Goal: Information Seeking & Learning: Learn about a topic

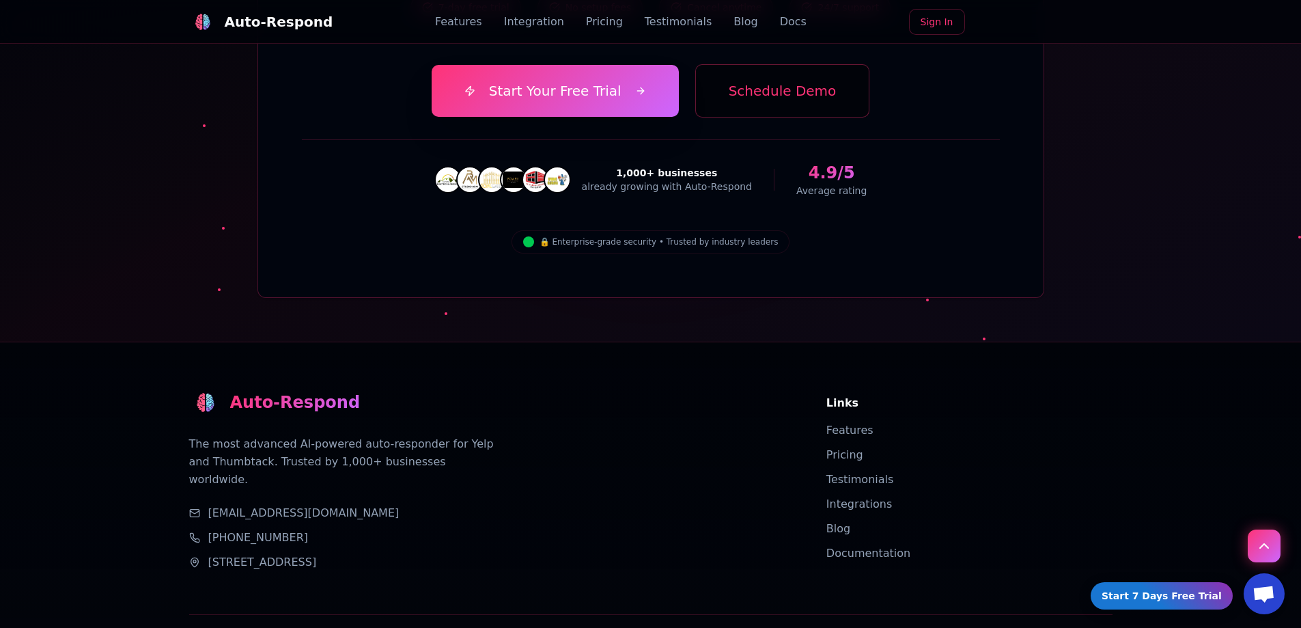
scroll to position [4872, 0]
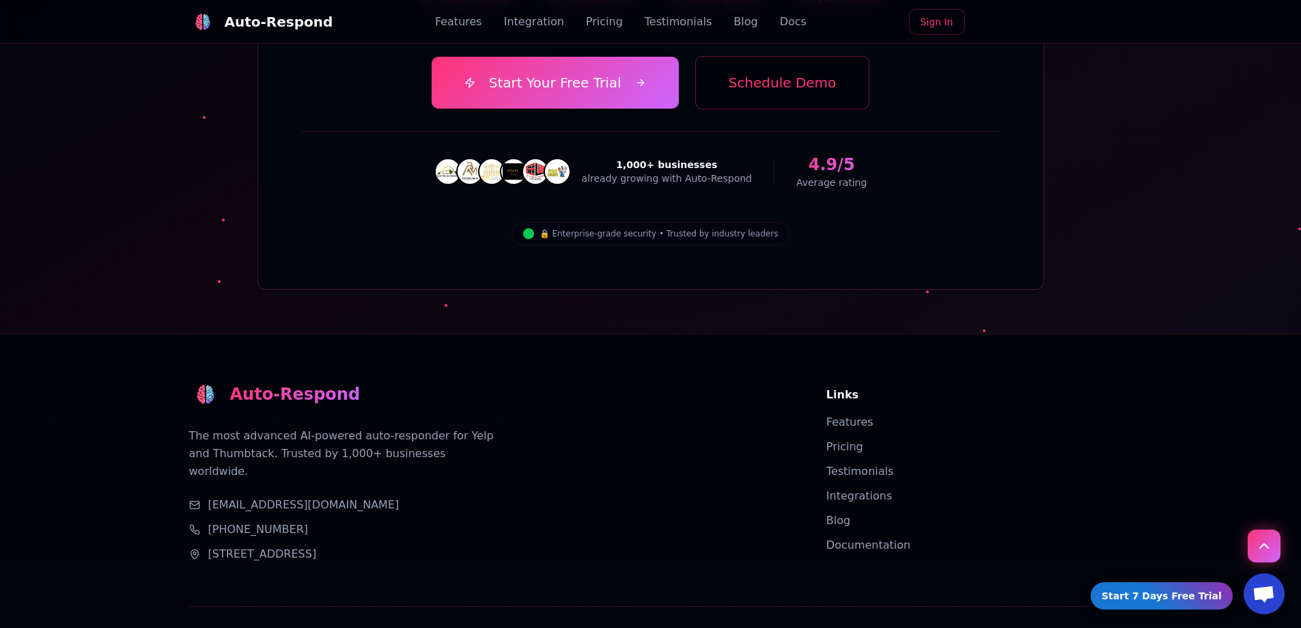
click at [251, 497] on link "[EMAIL_ADDRESS][DOMAIN_NAME]" at bounding box center [303, 505] width 191 height 16
drag, startPoint x: 377, startPoint y: 393, endPoint x: 210, endPoint y: 394, distance: 167.4
click at [210, 497] on div "[EMAIL_ADDRESS][DOMAIN_NAME]" at bounding box center [491, 505] width 605 height 16
click at [262, 383] on div "Auto-Respond" at bounding box center [295, 394] width 130 height 22
drag, startPoint x: 1048, startPoint y: 410, endPoint x: 1065, endPoint y: 176, distance: 234.3
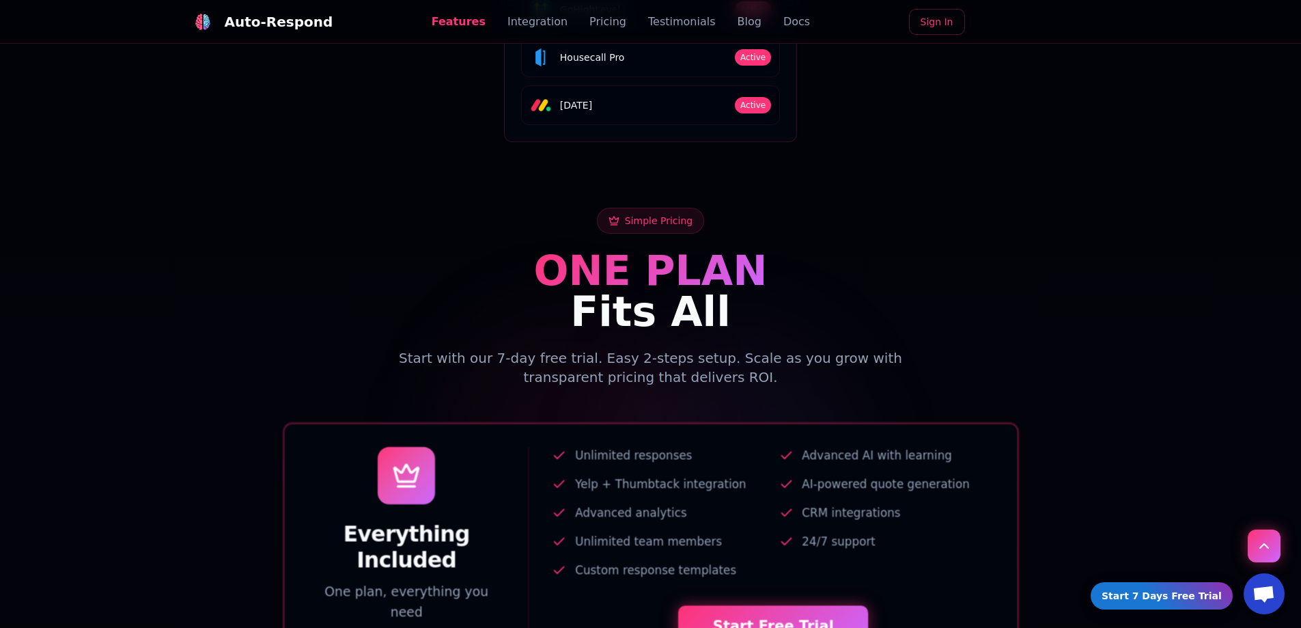
scroll to position [0, 0]
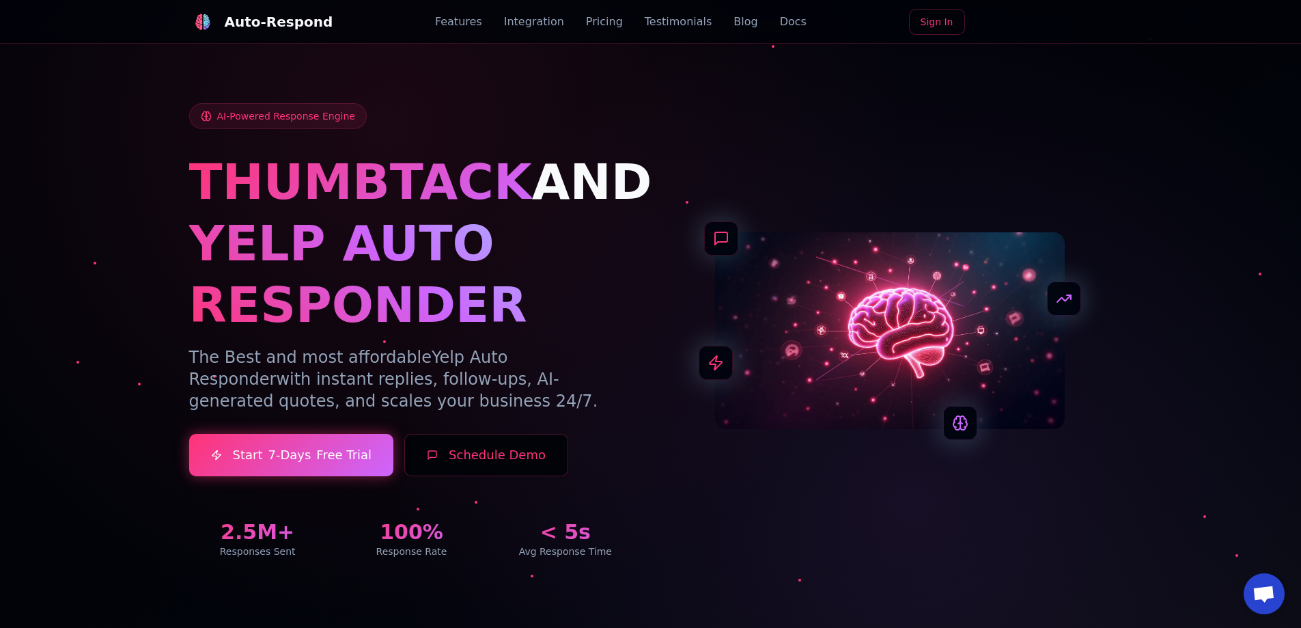
drag, startPoint x: 1012, startPoint y: 374, endPoint x: 998, endPoint y: 163, distance: 211.5
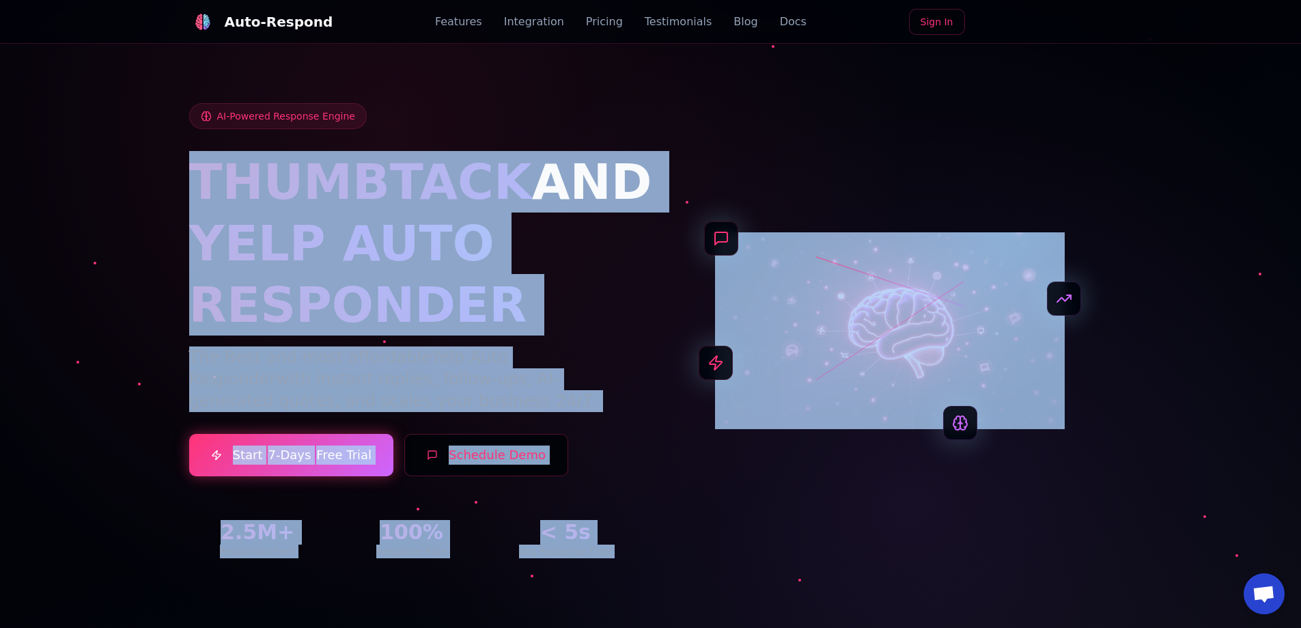
drag, startPoint x: 467, startPoint y: 111, endPoint x: 1023, endPoint y: 283, distance: 582.8
click at [1023, 283] on div "AI-Powered Response Engine THUMBTACK AND YELP AUTO RESPONDER The Best and most …" at bounding box center [651, 330] width 924 height 455
click at [1093, 260] on div at bounding box center [889, 330] width 445 height 197
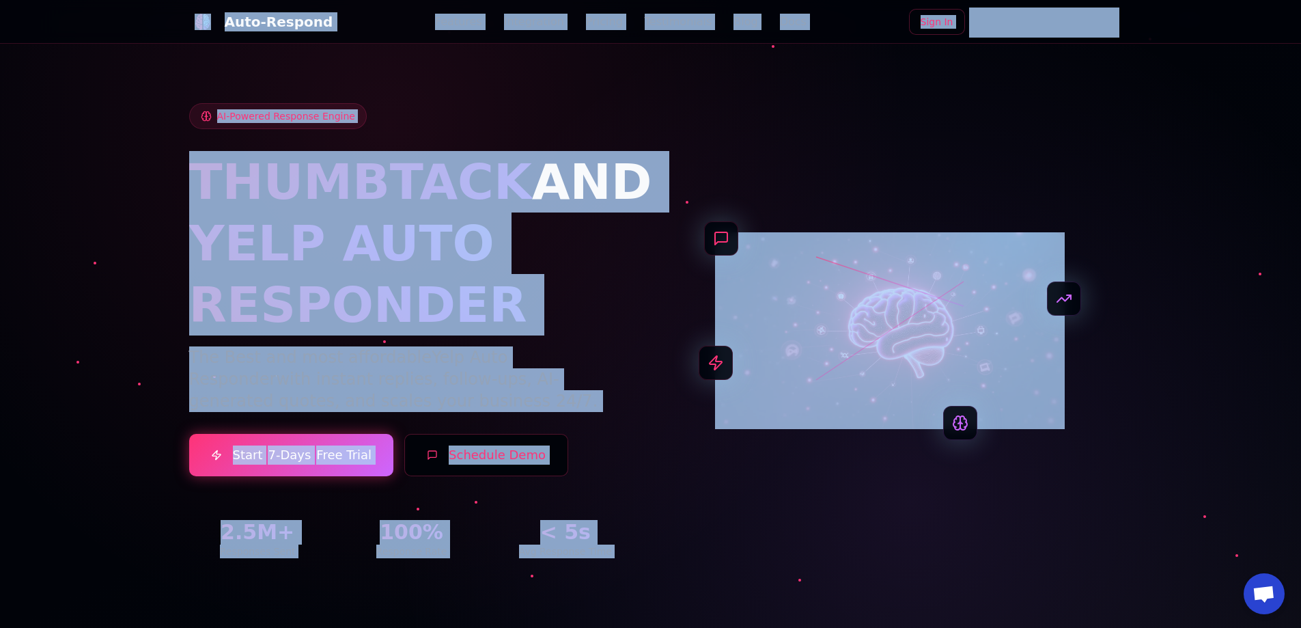
click at [875, 182] on div "AI-Powered Response Engine THUMBTACK AND YELP AUTO RESPONDER The Best and most …" at bounding box center [651, 330] width 924 height 455
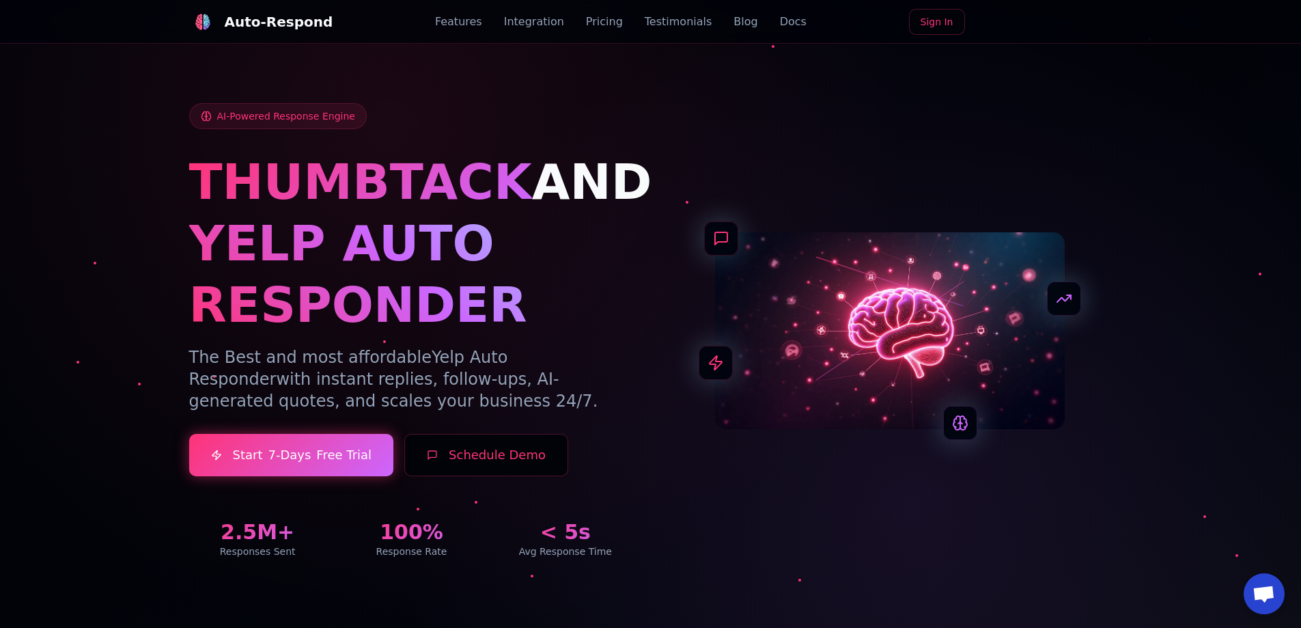
click at [535, 180] on span "AND" at bounding box center [592, 181] width 120 height 57
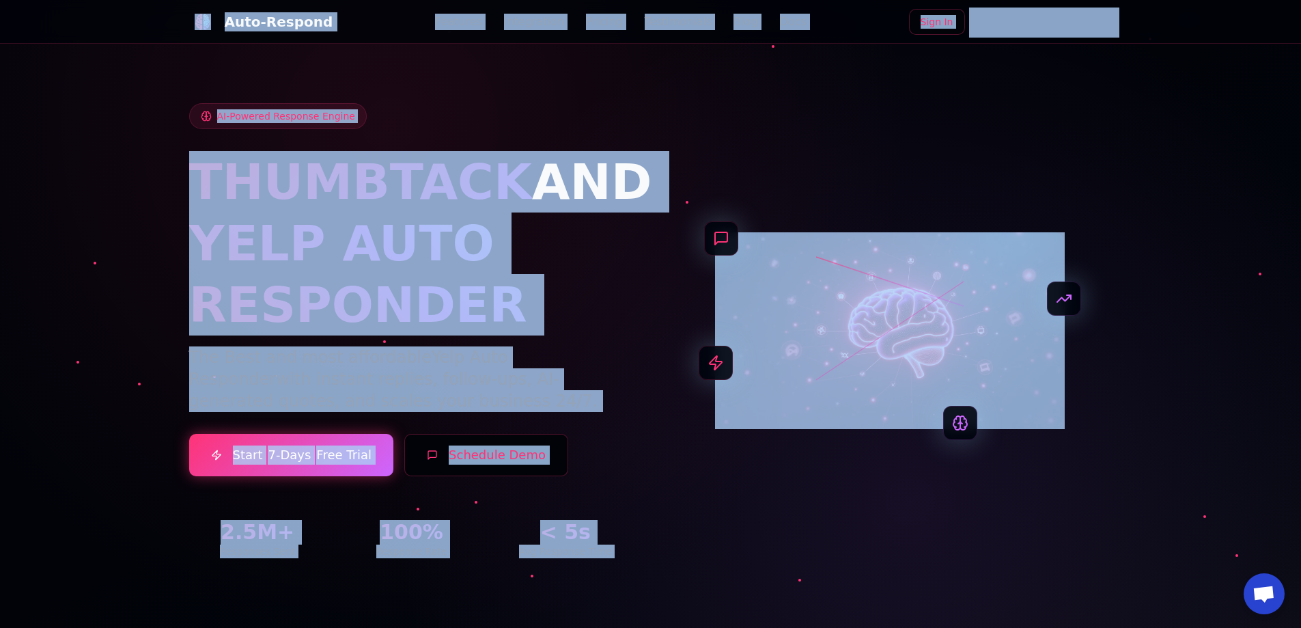
click at [535, 180] on span "AND" at bounding box center [592, 181] width 120 height 57
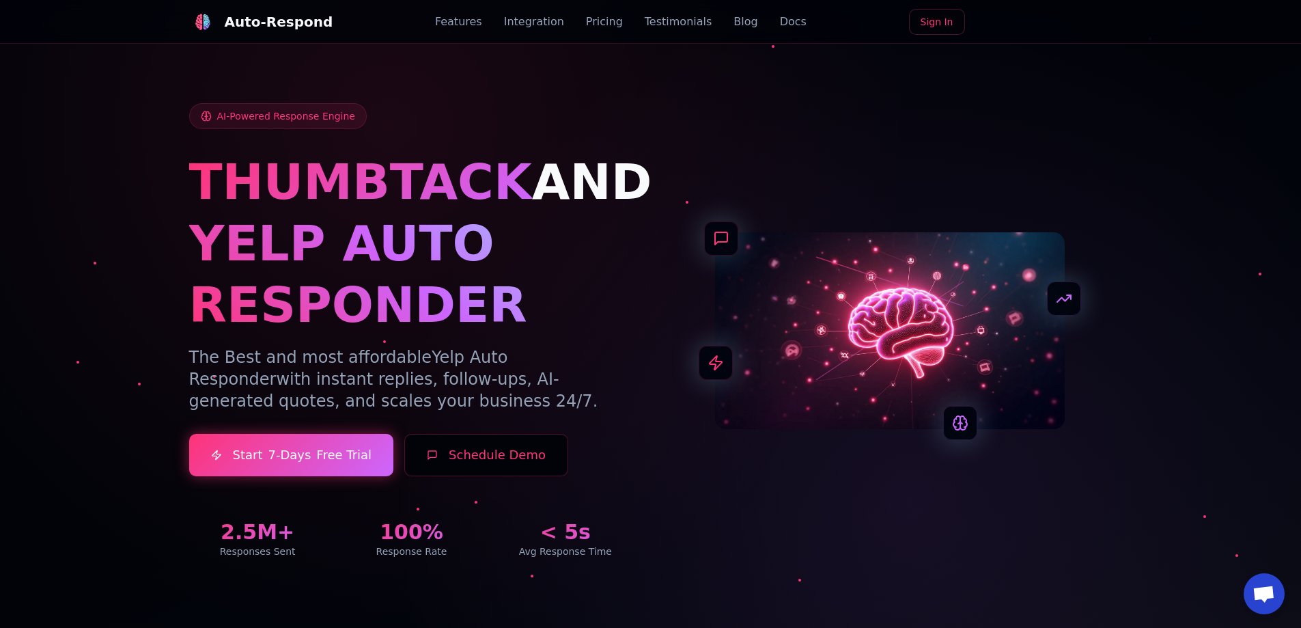
click at [549, 185] on span "AND" at bounding box center [592, 181] width 120 height 57
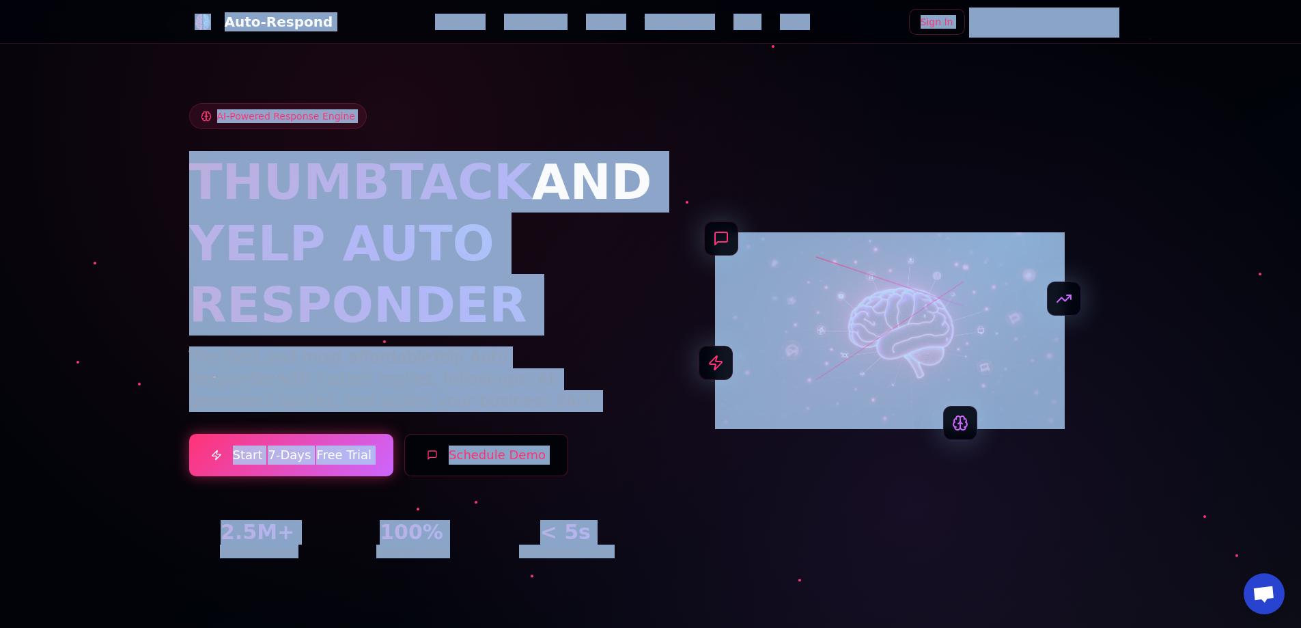
click at [549, 185] on span "AND" at bounding box center [592, 181] width 120 height 57
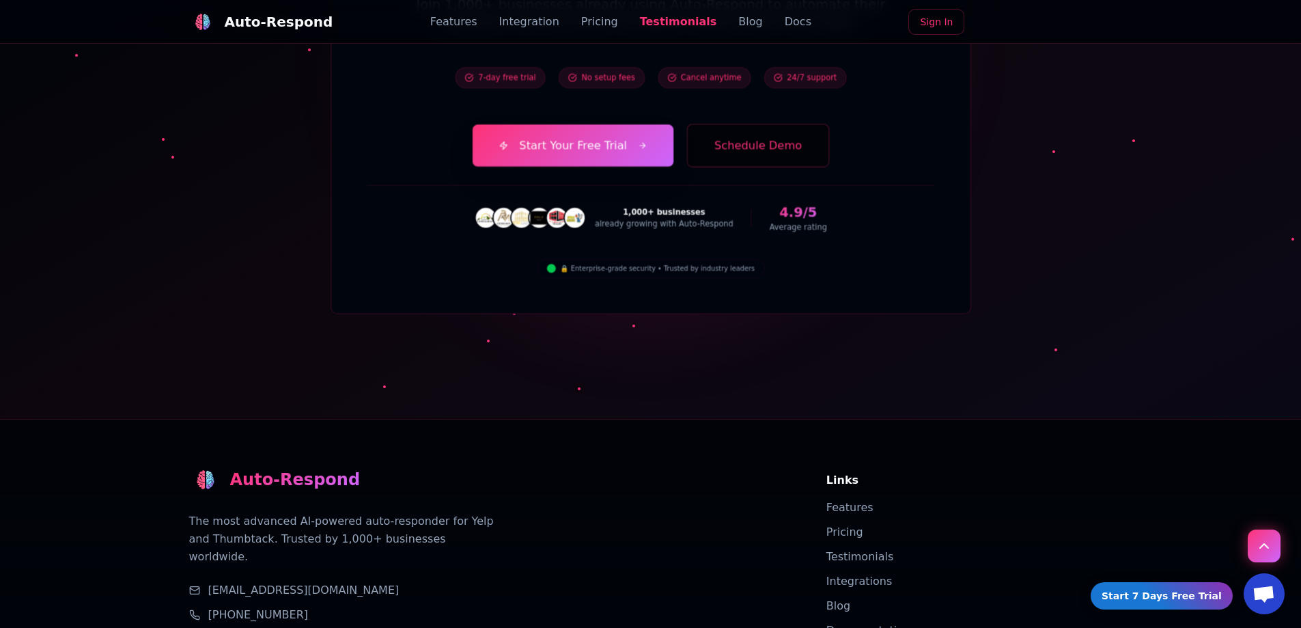
scroll to position [4872, 0]
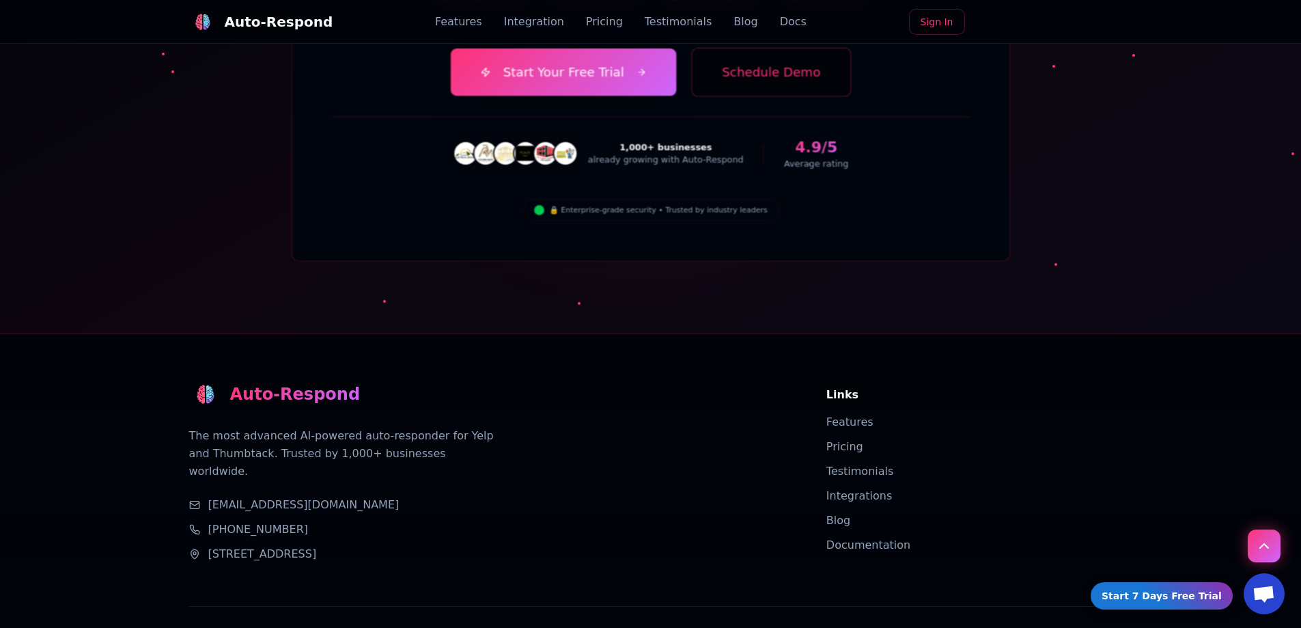
drag, startPoint x: 615, startPoint y: 210, endPoint x: 585, endPoint y: 388, distance: 180.8
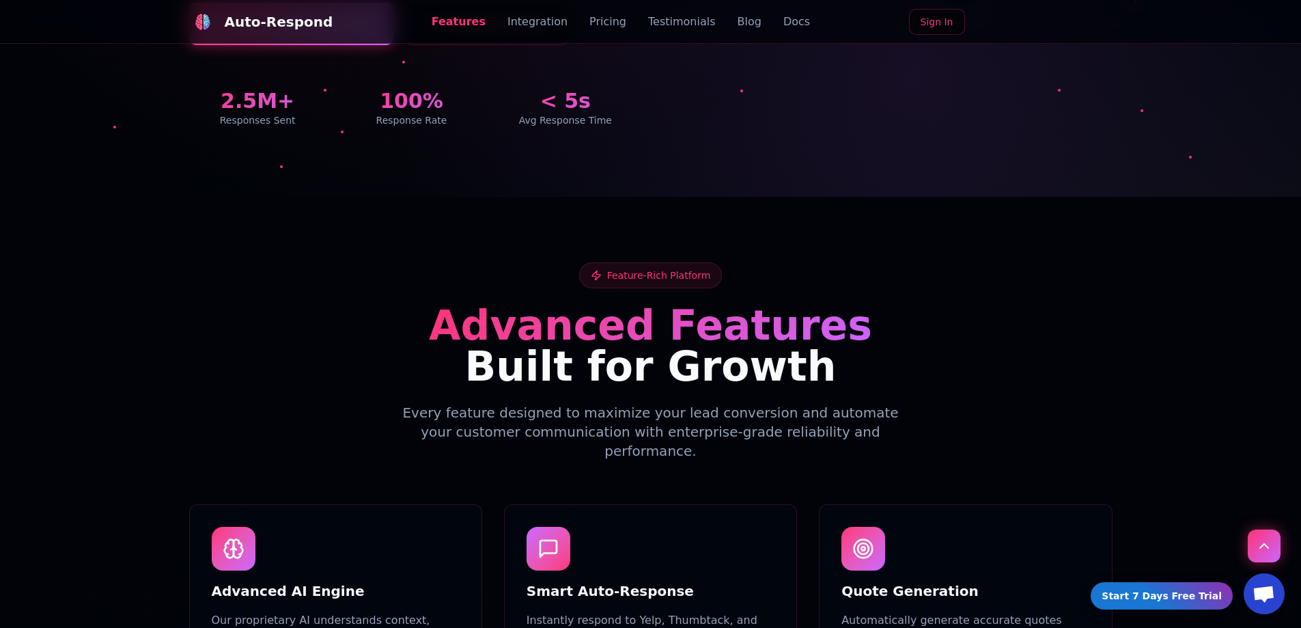
scroll to position [0, 0]
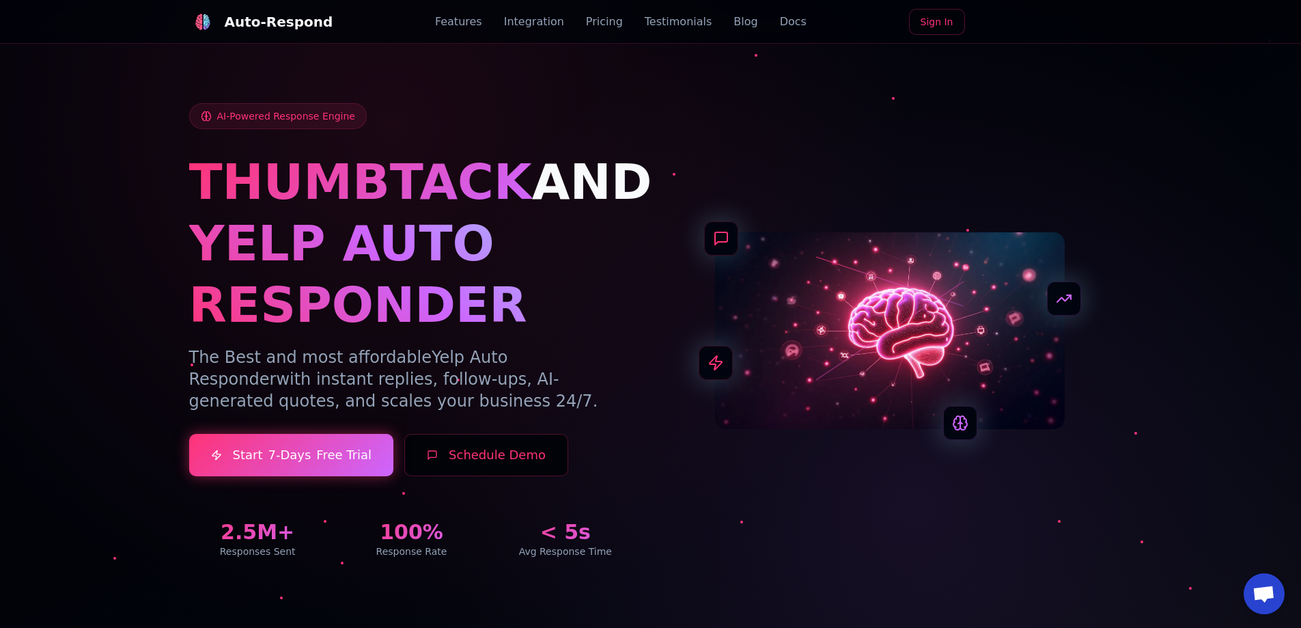
drag, startPoint x: 846, startPoint y: 289, endPoint x: 845, endPoint y: 105, distance: 184.5
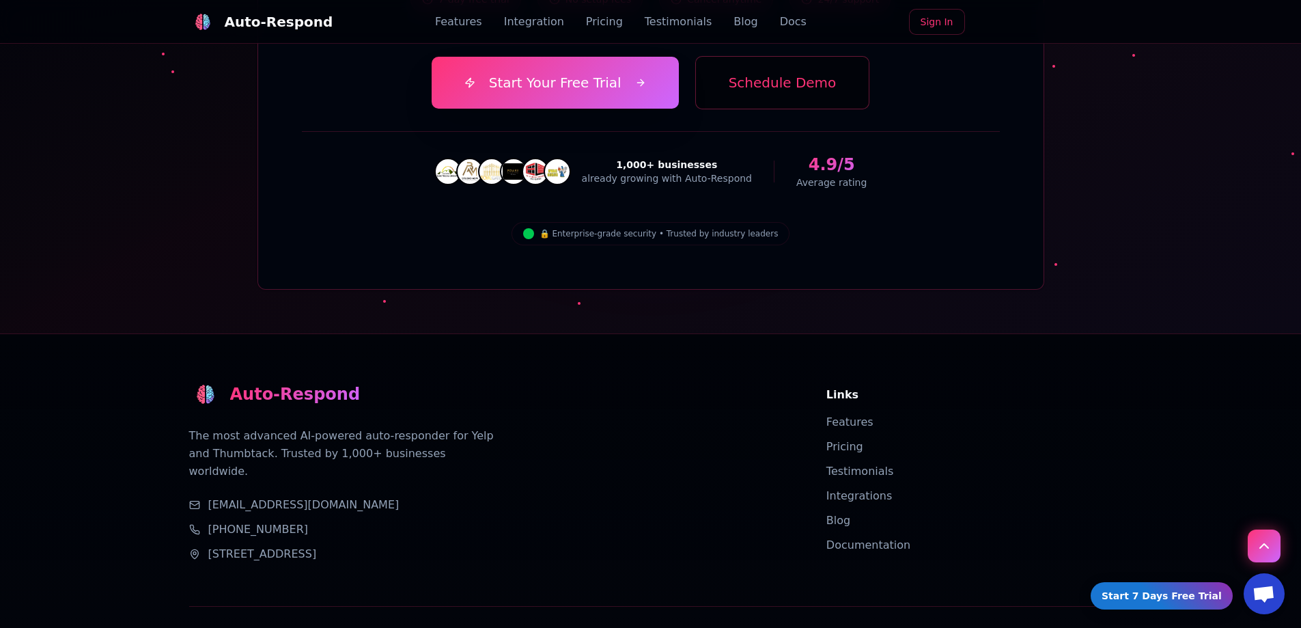
drag, startPoint x: 795, startPoint y: 313, endPoint x: 790, endPoint y: 443, distance: 129.9
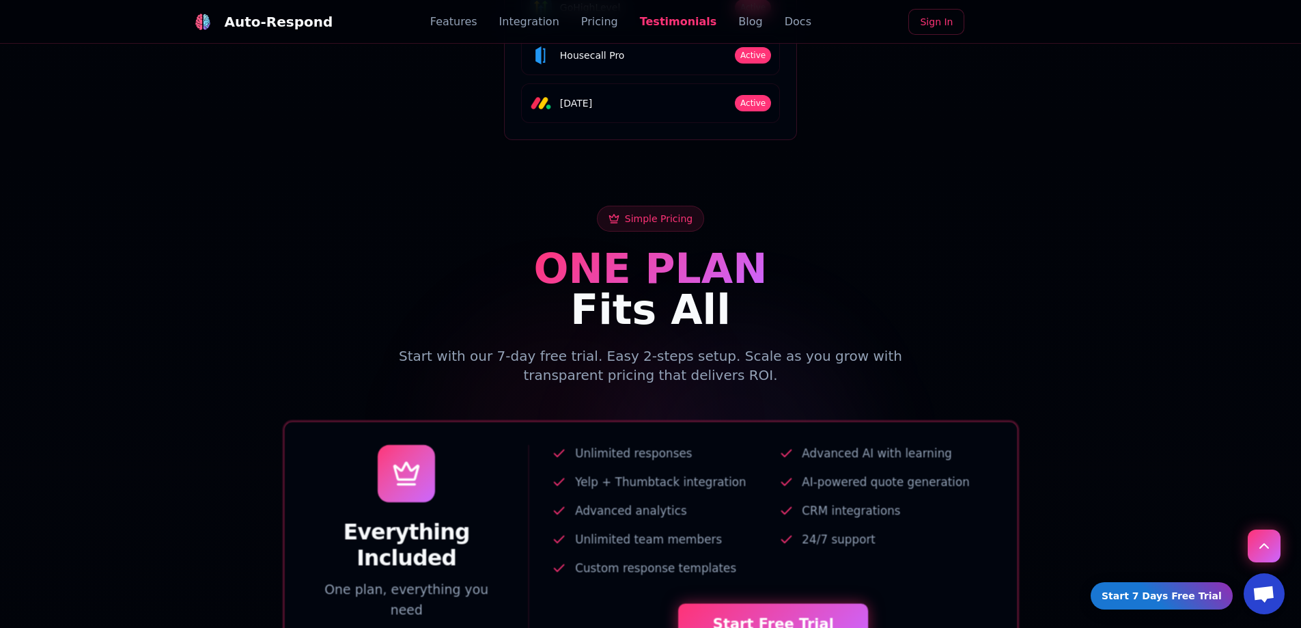
drag, startPoint x: 805, startPoint y: 369, endPoint x: 778, endPoint y: 228, distance: 143.2
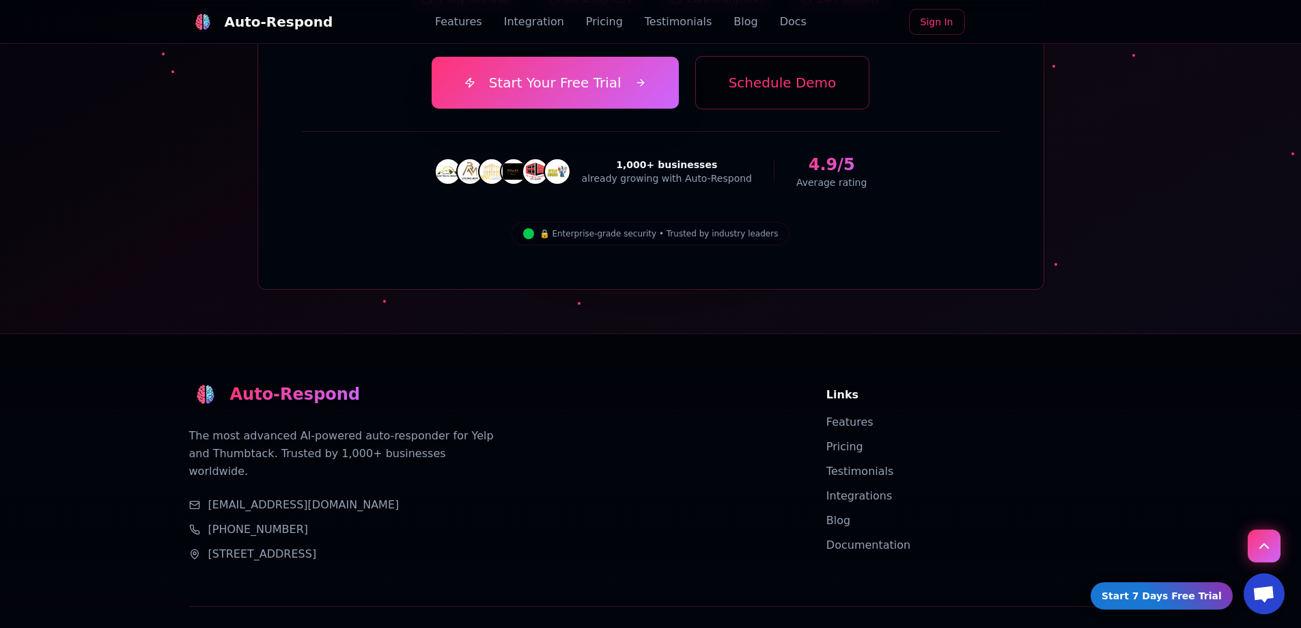
drag, startPoint x: 771, startPoint y: 416, endPoint x: 768, endPoint y: 442, distance: 26.2
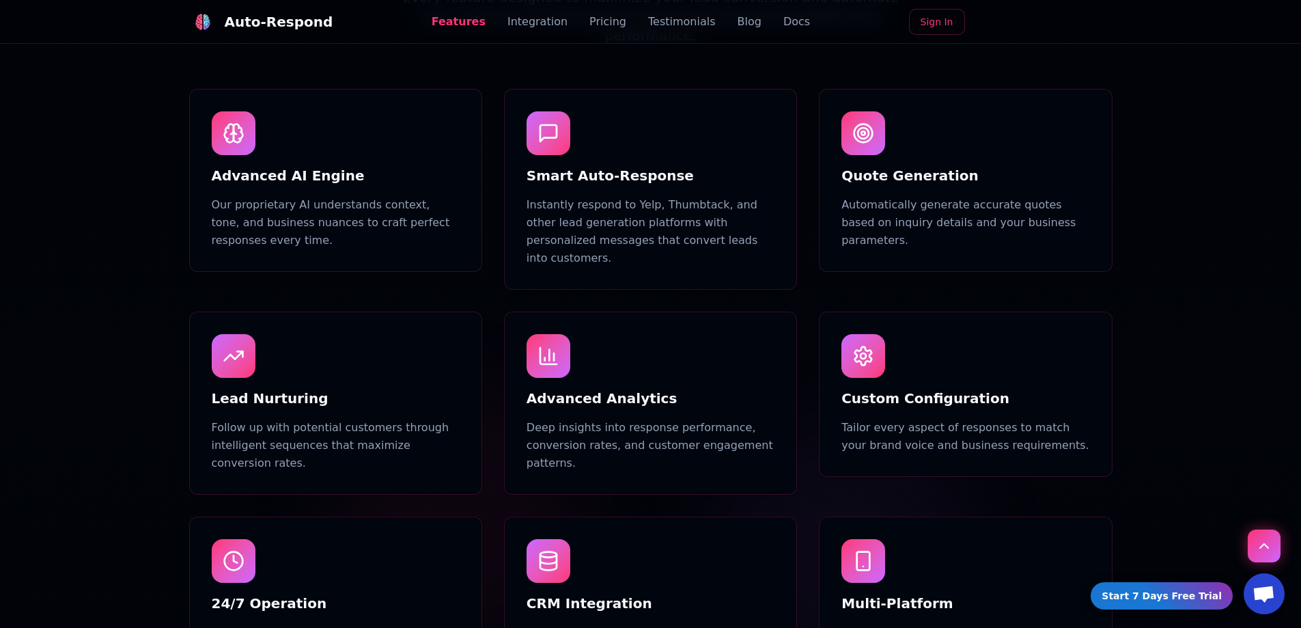
scroll to position [773, 0]
